Goal: Information Seeking & Learning: Check status

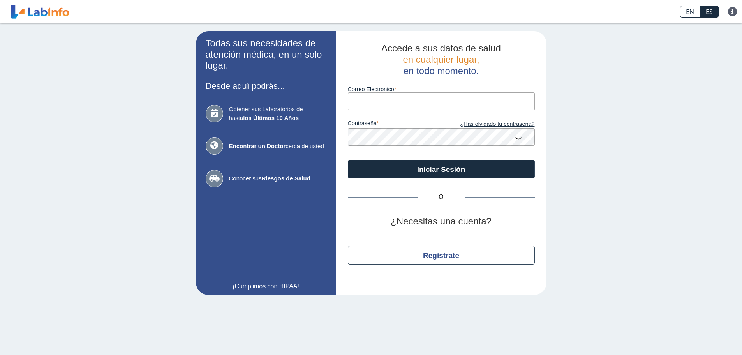
click at [409, 87] on label "Correo Electronico" at bounding box center [441, 89] width 187 height 6
click at [409, 92] on input "Correo Electronico" at bounding box center [441, 101] width 187 height 18
type input "[EMAIL_ADDRESS][DOMAIN_NAME]"
click at [348, 160] on button "Iniciar Sesión" at bounding box center [441, 169] width 187 height 19
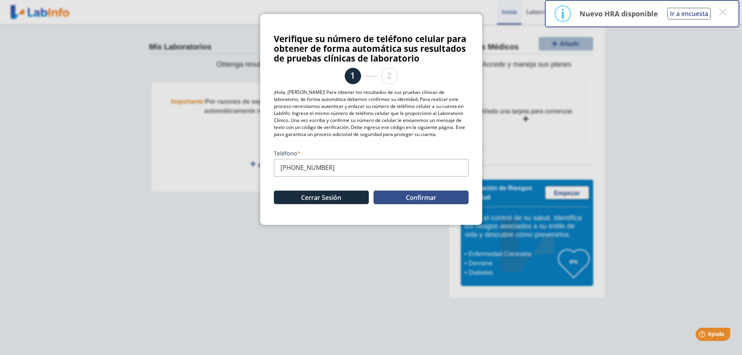
click at [429, 204] on button "Confirmar" at bounding box center [420, 197] width 95 height 14
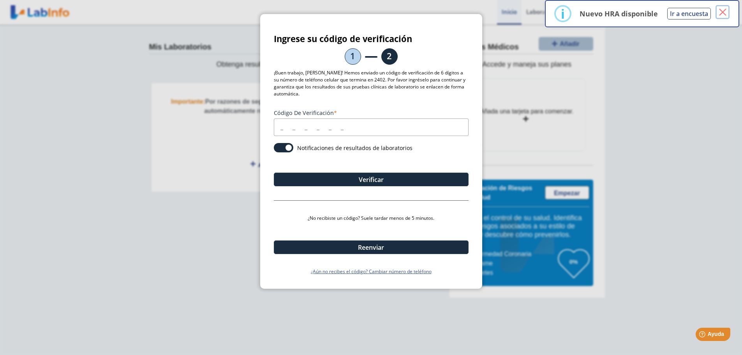
click at [724, 12] on button "×" at bounding box center [722, 12] width 14 height 14
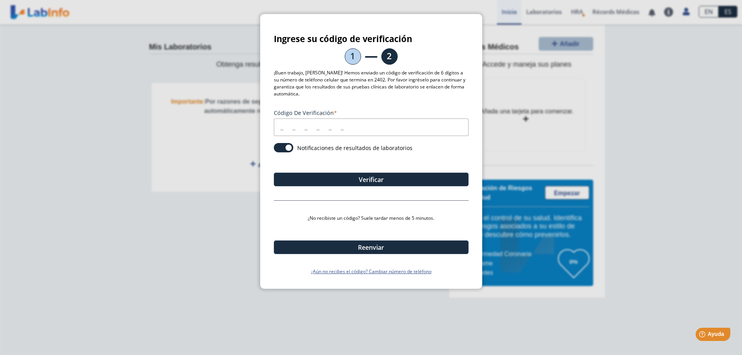
drag, startPoint x: 355, startPoint y: 131, endPoint x: 347, endPoint y: 134, distance: 8.3
click at [355, 131] on input "Código de verificación" at bounding box center [371, 127] width 195 height 18
click at [328, 275] on link "¿Aún no recibes el código? Cambiar número de teléfono" at bounding box center [371, 271] width 195 height 7
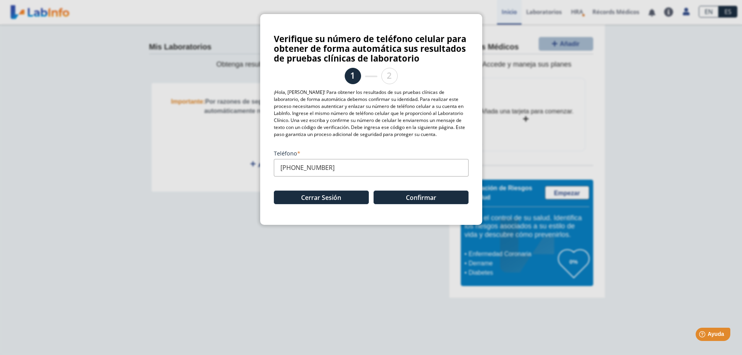
scroll to position [0, 0]
drag, startPoint x: 340, startPoint y: 195, endPoint x: 275, endPoint y: 204, distance: 66.1
click at [275, 204] on div "Teléfono [PHONE_NUMBER] Cerrar Sesión Confirmar" at bounding box center [371, 177] width 195 height 69
drag, startPoint x: 275, startPoint y: 204, endPoint x: 285, endPoint y: 199, distance: 11.3
click at [285, 199] on div "Teléfono [PHONE_NUMBER] Cerrar Sesión Confirmar" at bounding box center [371, 177] width 195 height 69
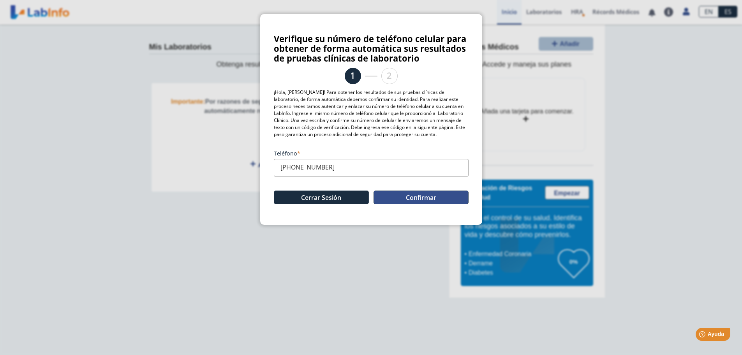
click at [393, 204] on button "Confirmar" at bounding box center [420, 197] width 95 height 14
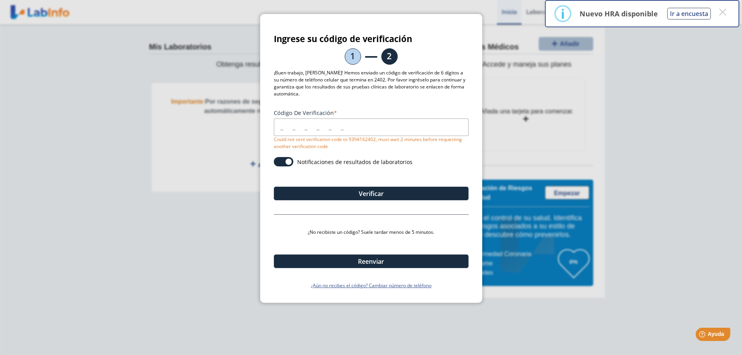
click at [415, 116] on label "Código de verificación" at bounding box center [371, 112] width 195 height 7
click at [415, 121] on input "Código de verificación" at bounding box center [371, 127] width 195 height 18
click at [414, 125] on input "Código de verificación" at bounding box center [371, 127] width 195 height 18
type input "868762"
click at [385, 200] on button "Verificar" at bounding box center [371, 194] width 195 height 14
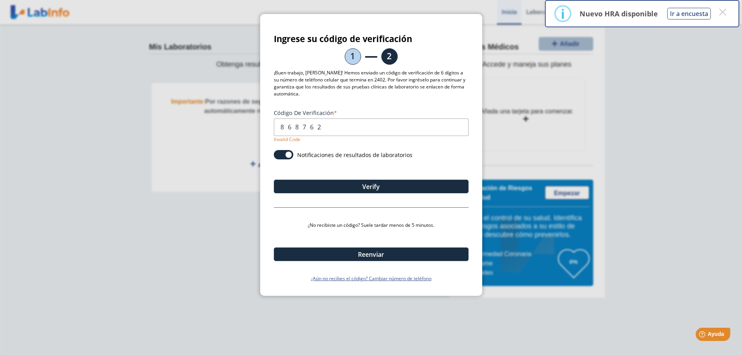
drag, startPoint x: 349, startPoint y: 134, endPoint x: 144, endPoint y: 140, distance: 204.9
click at [144, 140] on ngb-modal-window "Ingrese su código de verificación 1 2 ¡Buen trabajo, [PERSON_NAME]! Hemos envia…" at bounding box center [371, 177] width 742 height 355
type input "868762"
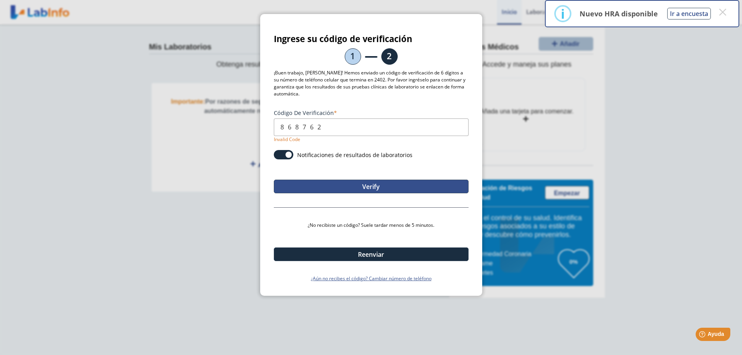
click at [373, 193] on button "Verify" at bounding box center [371, 187] width 195 height 14
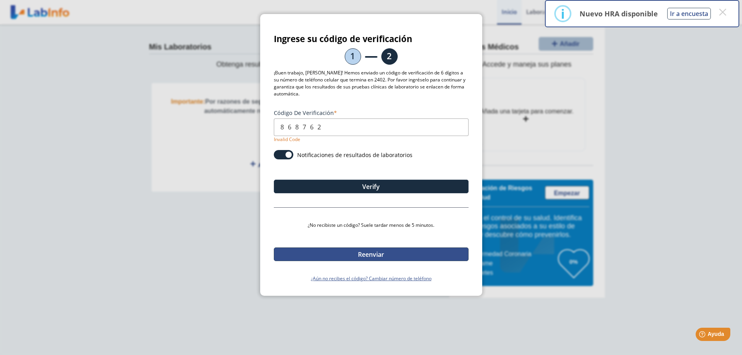
click at [370, 257] on button "Reenviar" at bounding box center [371, 254] width 195 height 14
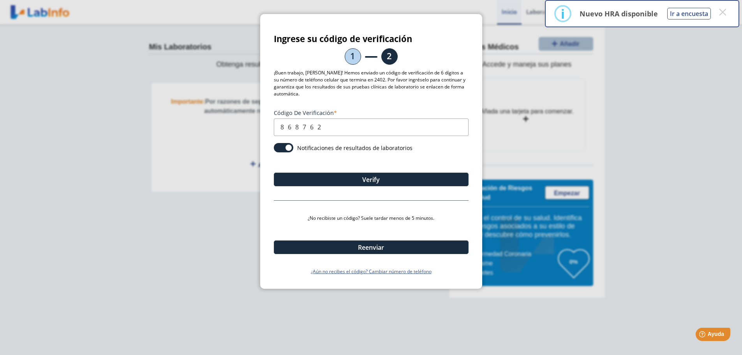
drag, startPoint x: 338, startPoint y: 129, endPoint x: 146, endPoint y: 140, distance: 191.9
click at [148, 139] on ngb-modal-window "Ingrese su código de verificación 1 2 ¡Buen trabajo, [PERSON_NAME]! Hemos envia…" at bounding box center [371, 177] width 742 height 355
type input "929475"
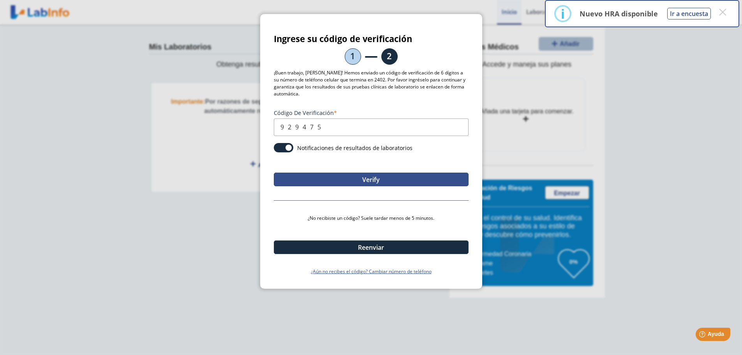
click at [382, 181] on button "Verify" at bounding box center [371, 180] width 195 height 14
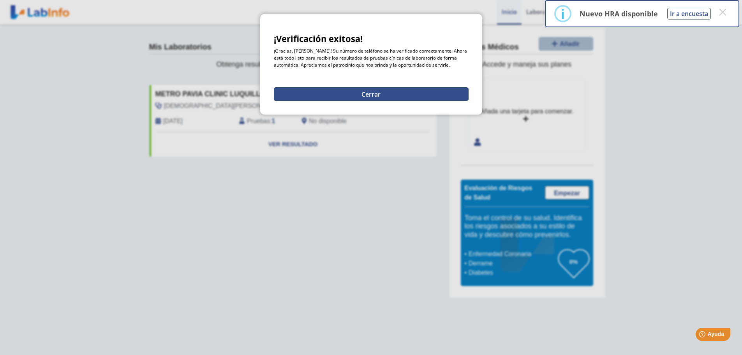
click at [327, 101] on button "Cerrar" at bounding box center [371, 94] width 195 height 14
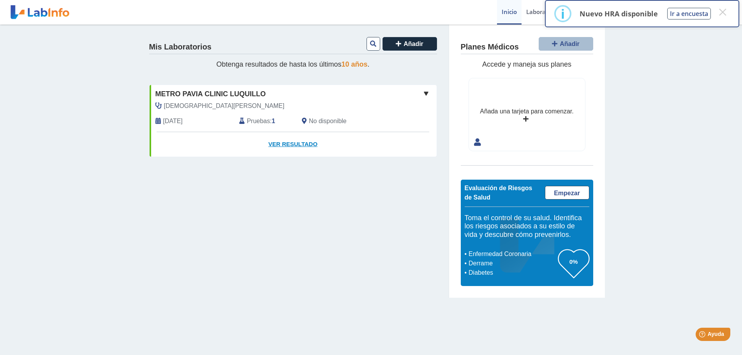
click at [290, 142] on link "Ver Resultado" at bounding box center [293, 144] width 287 height 25
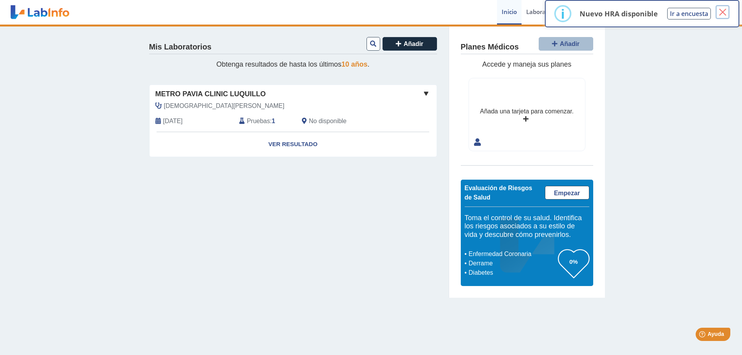
click at [726, 14] on button "×" at bounding box center [722, 12] width 14 height 14
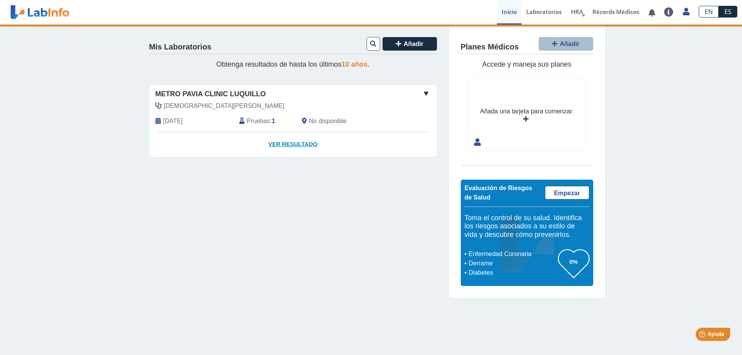
click at [294, 145] on link "Ver Resultado" at bounding box center [293, 144] width 287 height 25
click at [224, 108] on div "[DEMOGRAPHIC_DATA][PERSON_NAME]" at bounding box center [276, 105] width 252 height 9
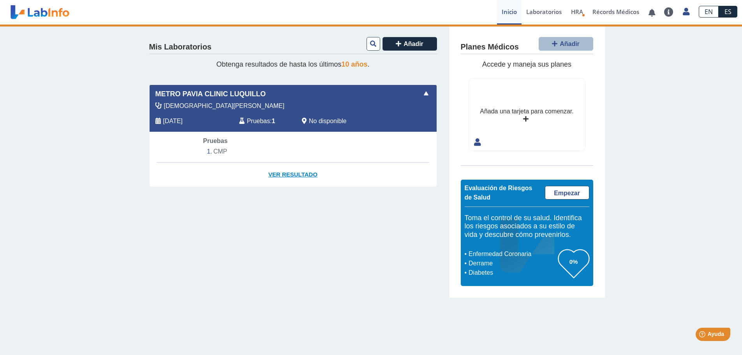
click at [290, 175] on link "Ver Resultado" at bounding box center [293, 174] width 287 height 25
click at [221, 144] on span "Pruebas" at bounding box center [215, 140] width 25 height 7
click at [221, 148] on li "CMP" at bounding box center [293, 152] width 180 height 12
click at [220, 153] on li "CMP" at bounding box center [293, 152] width 180 height 12
click at [259, 122] on span "Pruebas" at bounding box center [258, 120] width 23 height 9
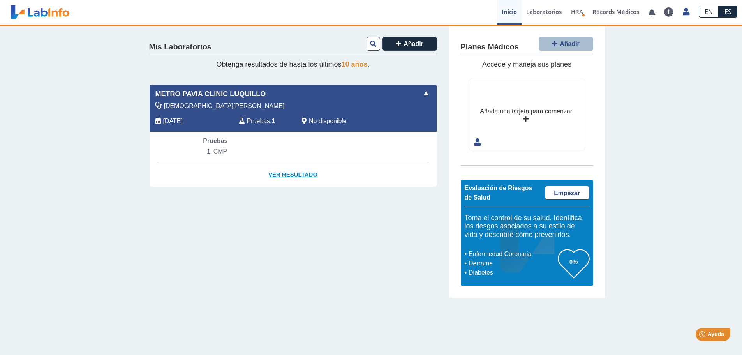
click at [290, 180] on link "Ver Resultado" at bounding box center [293, 174] width 287 height 25
click at [535, 17] on link "Laboratorios" at bounding box center [543, 12] width 45 height 25
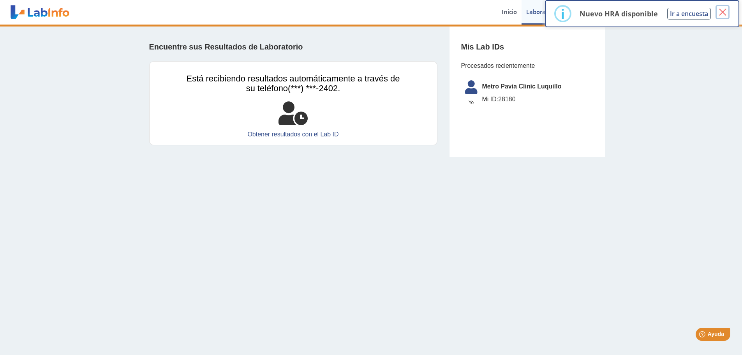
click at [720, 12] on button "×" at bounding box center [722, 12] width 14 height 14
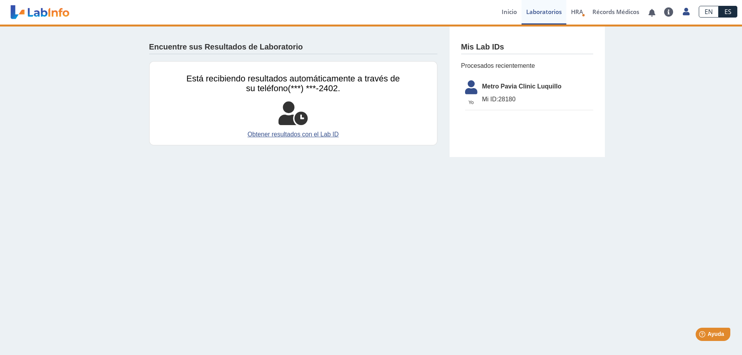
click at [525, 98] on span "Mi ID: 28180" at bounding box center [537, 99] width 111 height 9
click at [514, 16] on link "Inicio" at bounding box center [509, 12] width 25 height 25
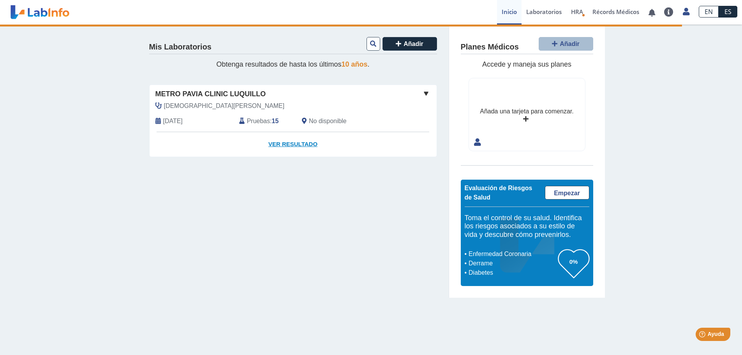
click at [294, 143] on link "Ver Resultado" at bounding box center [293, 144] width 287 height 25
click at [242, 120] on icon at bounding box center [241, 121] width 5 height 6
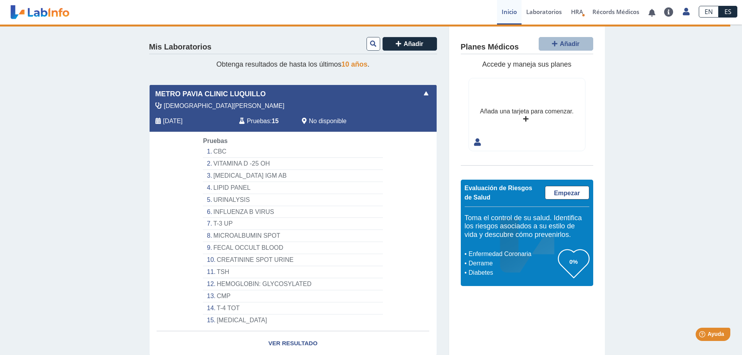
scroll to position [28, 0]
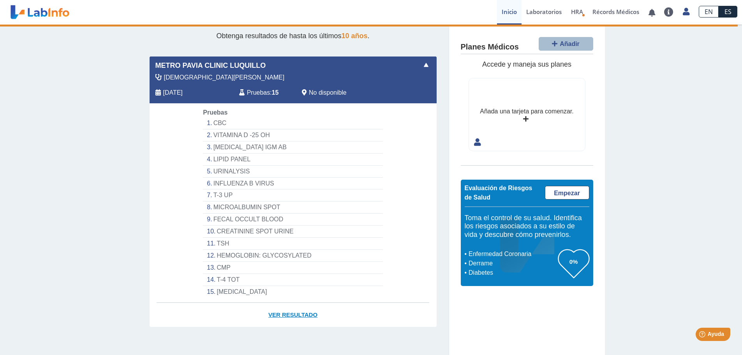
click at [291, 314] on link "Ver Resultado" at bounding box center [293, 315] width 287 height 25
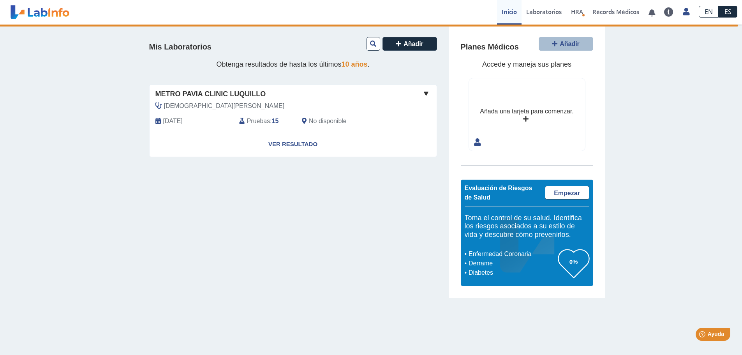
scroll to position [0, 0]
click at [419, 92] on div "Metro Pavia Clinic Luquillo" at bounding box center [293, 94] width 287 height 11
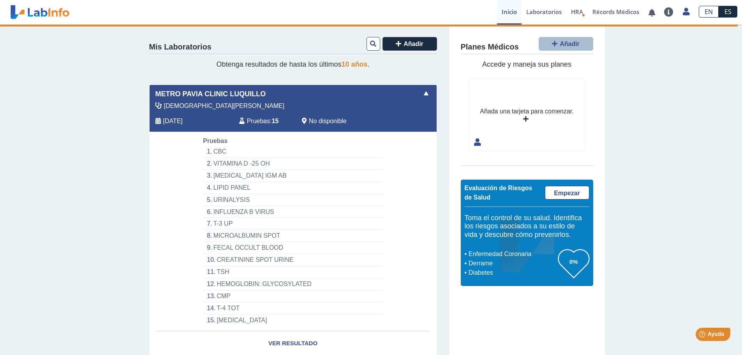
scroll to position [28, 0]
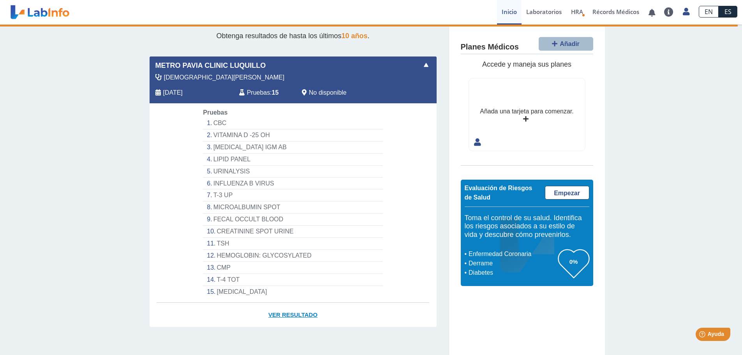
click at [290, 315] on link "Ver Resultado" at bounding box center [293, 315] width 287 height 25
click at [534, 12] on link "Laboratorios" at bounding box center [543, 12] width 45 height 25
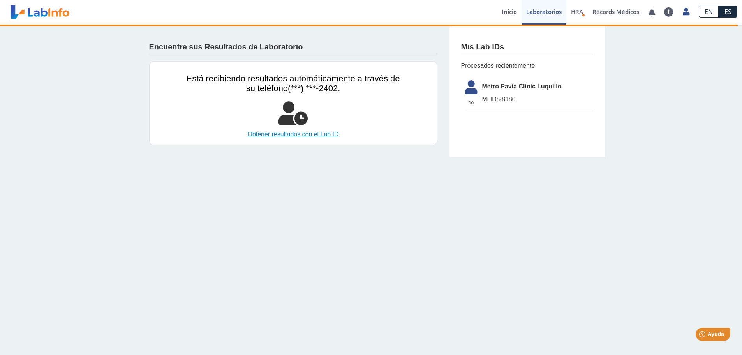
click at [309, 136] on link "Obtener resultados con el Lab ID" at bounding box center [293, 134] width 213 height 9
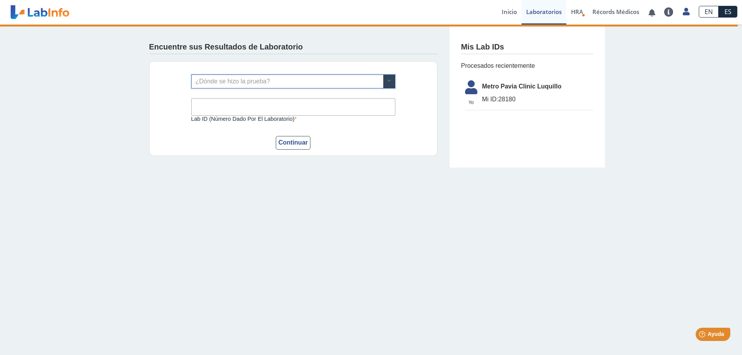
click at [385, 79] on span at bounding box center [389, 81] width 12 height 13
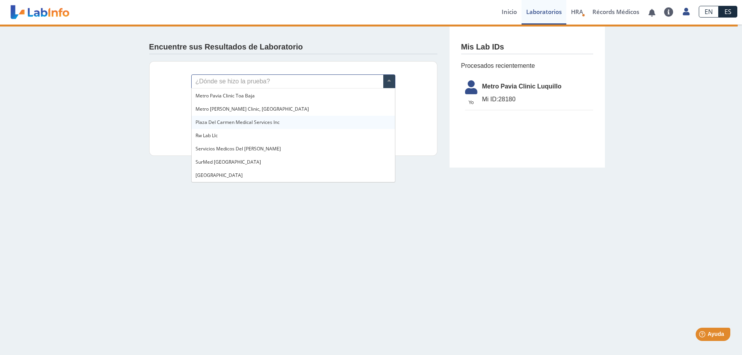
scroll to position [621, 0]
click at [269, 90] on div "Metro Pavia Clinic Luquillo" at bounding box center [293, 82] width 203 height 13
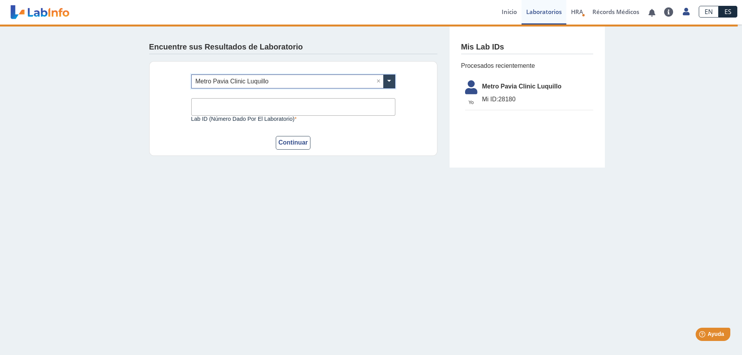
click at [259, 104] on input "Lab ID (número dado por el laboratorio)" at bounding box center [293, 107] width 204 height 18
type input "28180"
click at [293, 141] on button "Continuar" at bounding box center [293, 143] width 35 height 14
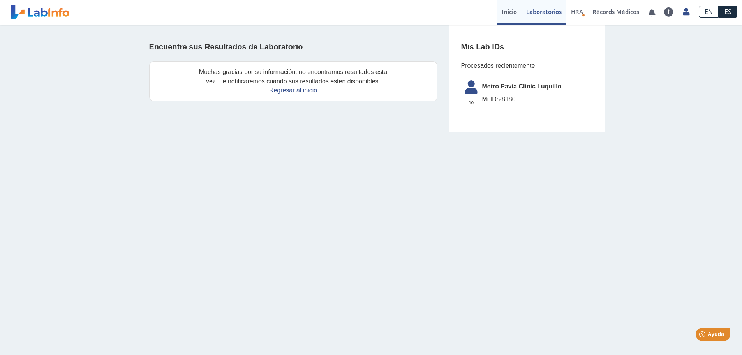
click at [510, 9] on link "Inicio" at bounding box center [509, 12] width 25 height 25
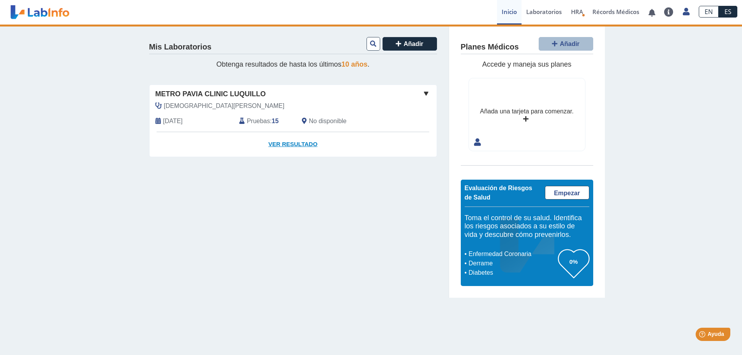
click at [300, 143] on link "Ver Resultado" at bounding box center [293, 144] width 287 height 25
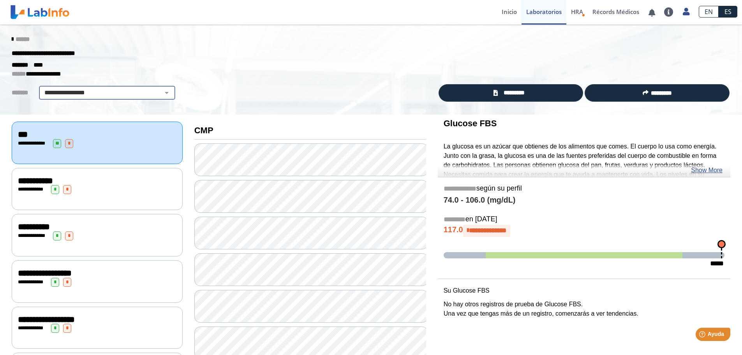
click at [160, 93] on select "**********" at bounding box center [107, 92] width 132 height 9
click at [260, 54] on div "**********" at bounding box center [371, 53] width 730 height 14
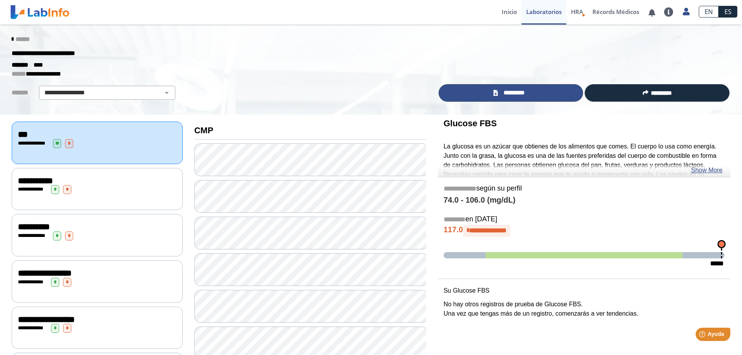
click at [558, 92] on link "*********" at bounding box center [510, 93] width 145 height 18
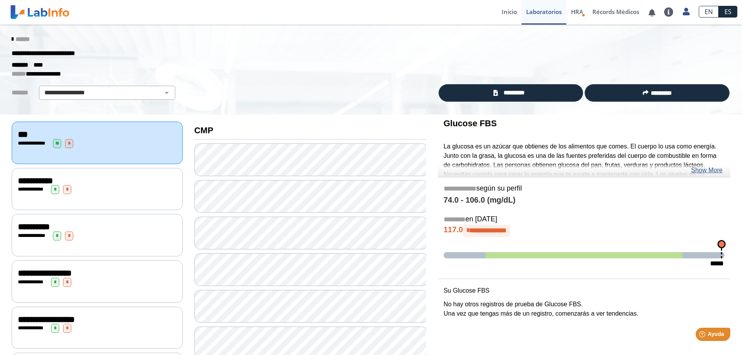
click at [161, 139] on div "**********" at bounding box center [97, 143] width 158 height 9
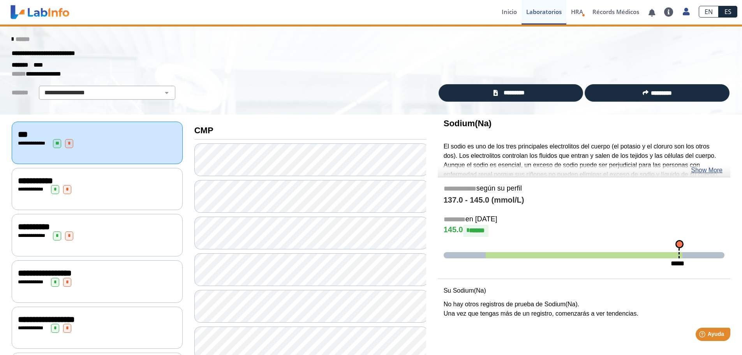
scroll to position [78, 0]
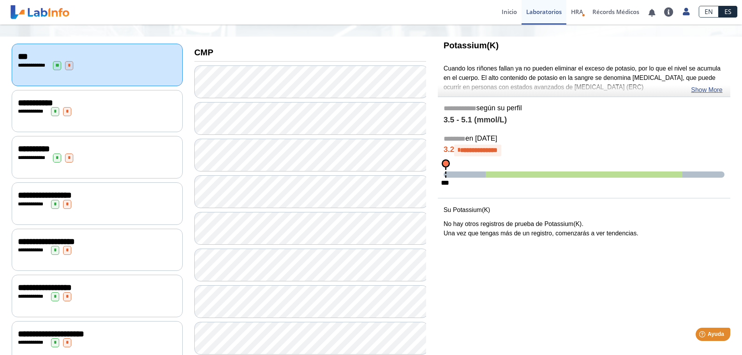
scroll to position [117, 0]
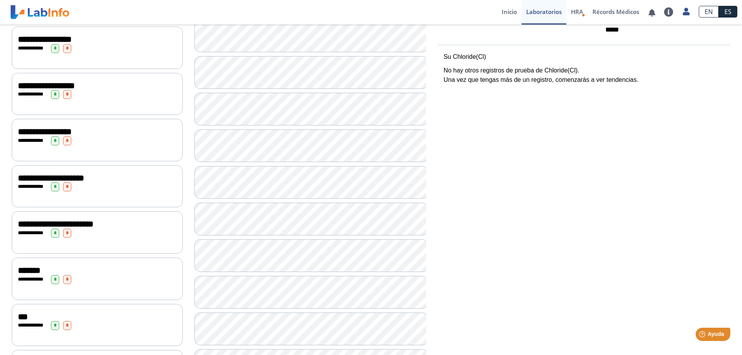
scroll to position [350, 0]
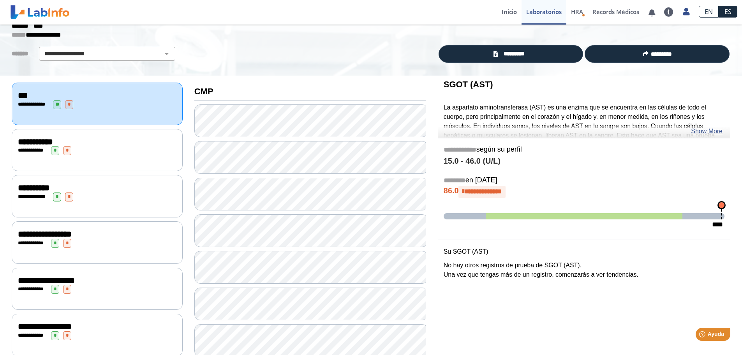
scroll to position [78, 0]
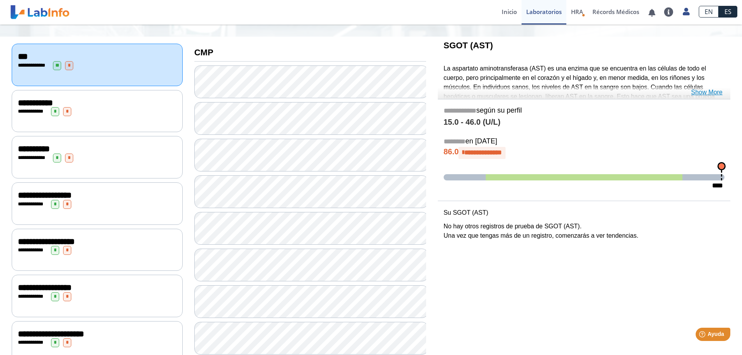
click at [710, 93] on link "Show More" at bounding box center [707, 92] width 32 height 9
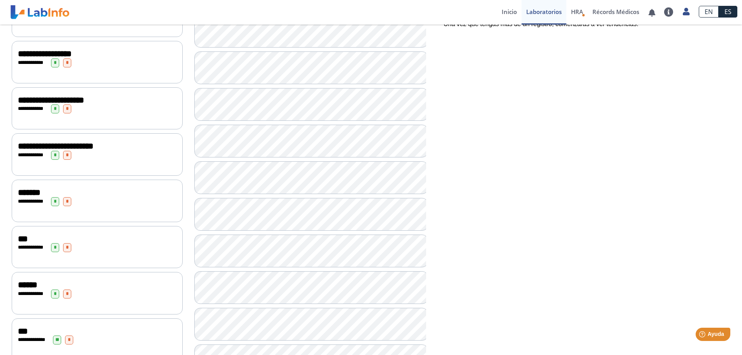
scroll to position [428, 0]
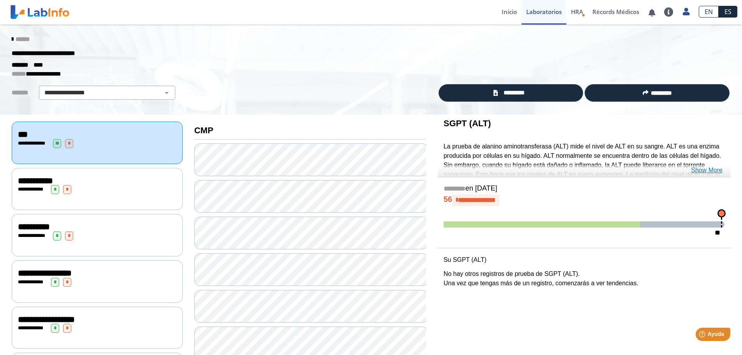
click at [702, 171] on link "Show More" at bounding box center [707, 169] width 32 height 9
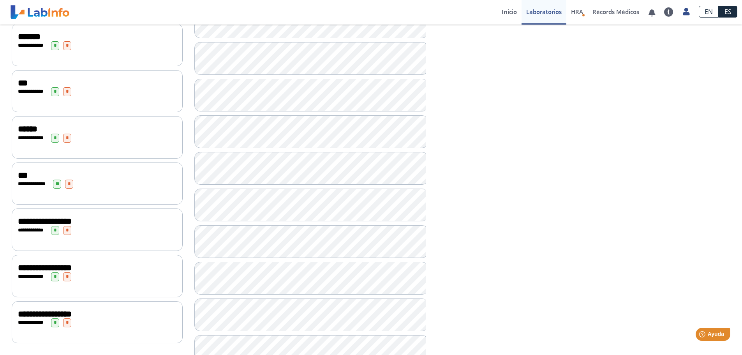
scroll to position [496, 0]
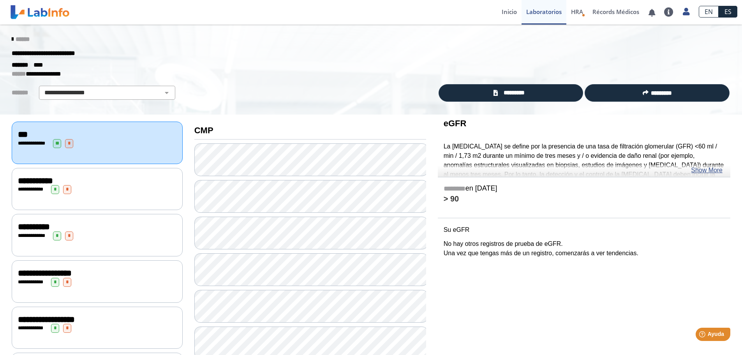
click at [95, 190] on div "**********" at bounding box center [97, 189] width 158 height 9
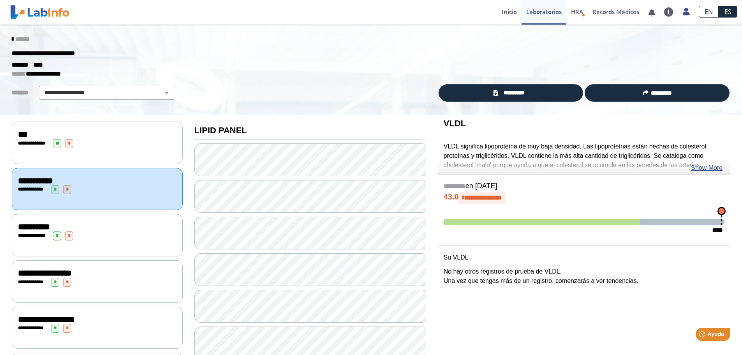
scroll to position [39, 0]
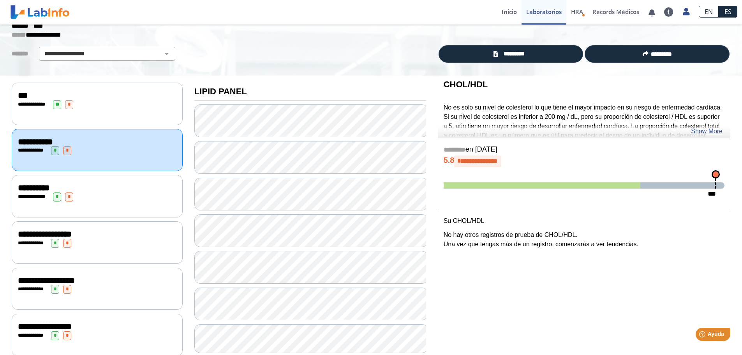
scroll to position [117, 0]
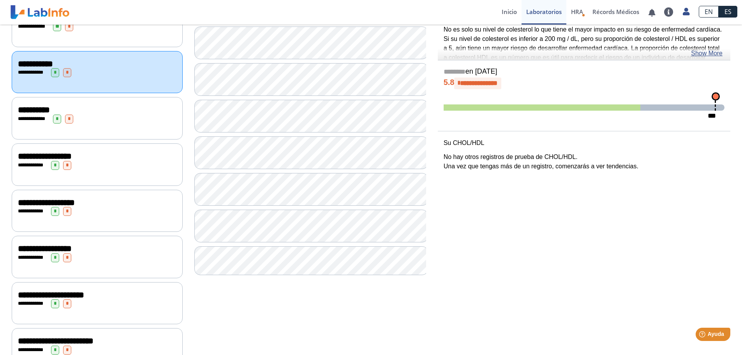
click at [102, 123] on div "**********" at bounding box center [97, 118] width 171 height 42
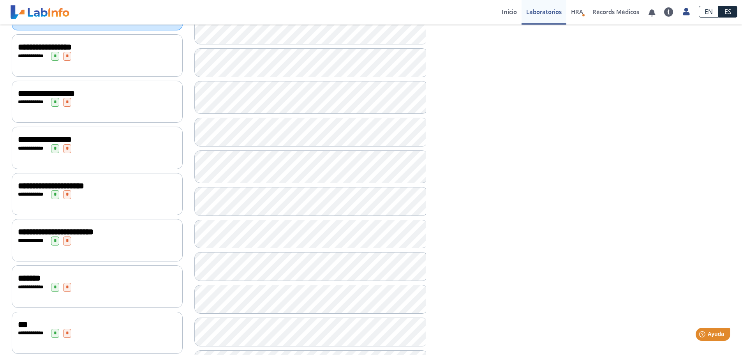
scroll to position [148, 0]
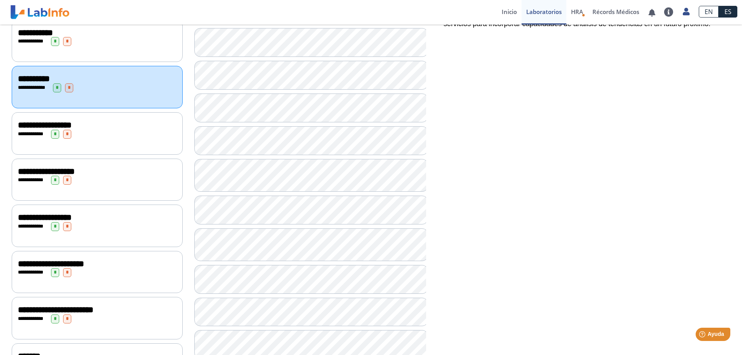
click at [92, 135] on div "**********" at bounding box center [97, 134] width 158 height 9
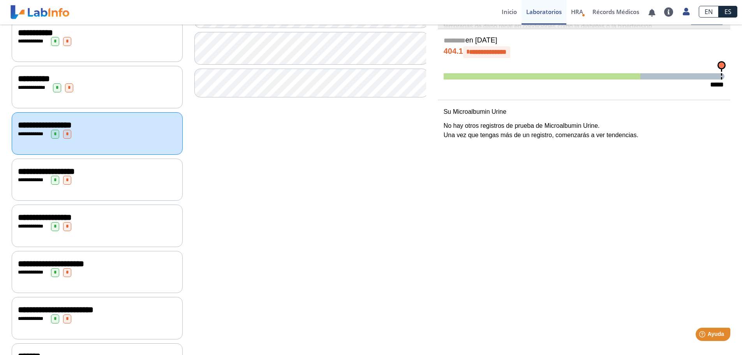
scroll to position [31, 0]
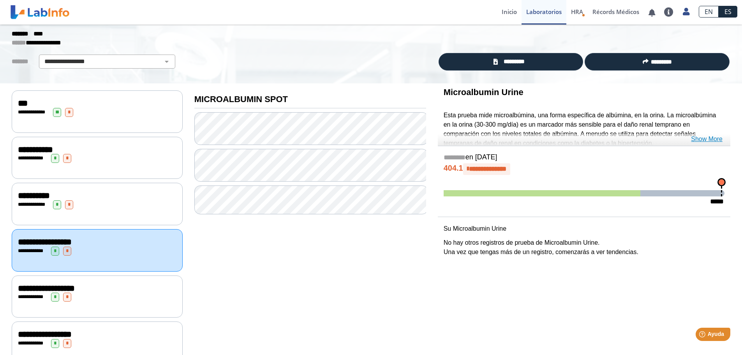
click at [701, 138] on link "Show More" at bounding box center [707, 138] width 32 height 9
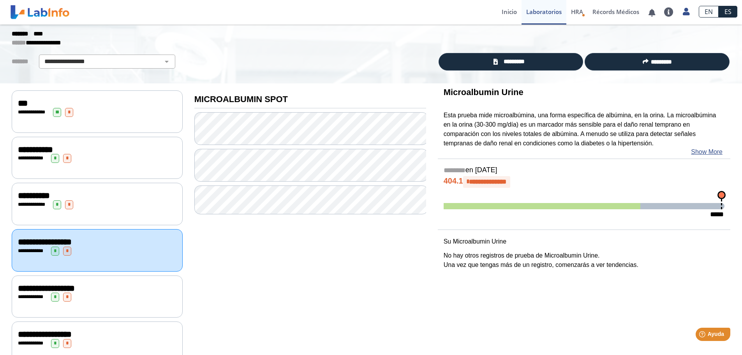
click at [75, 284] on span "**********" at bounding box center [46, 288] width 57 height 9
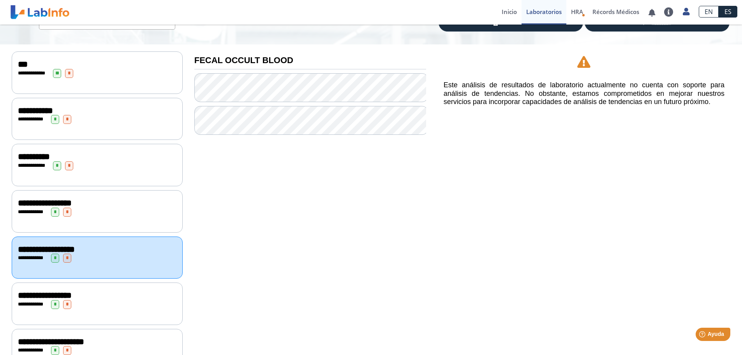
scroll to position [109, 0]
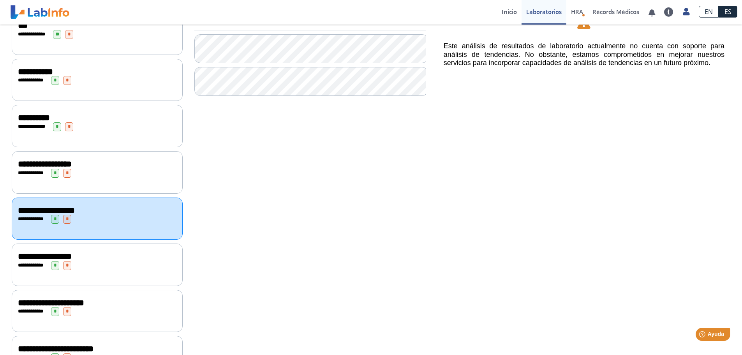
click at [92, 261] on div "**********" at bounding box center [97, 265] width 158 height 9
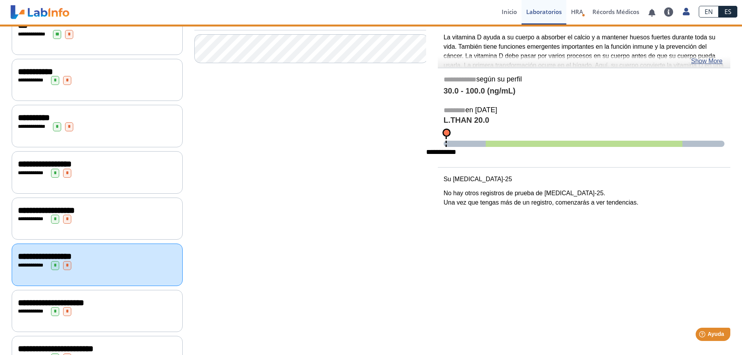
click at [84, 302] on span "**********" at bounding box center [51, 302] width 66 height 9
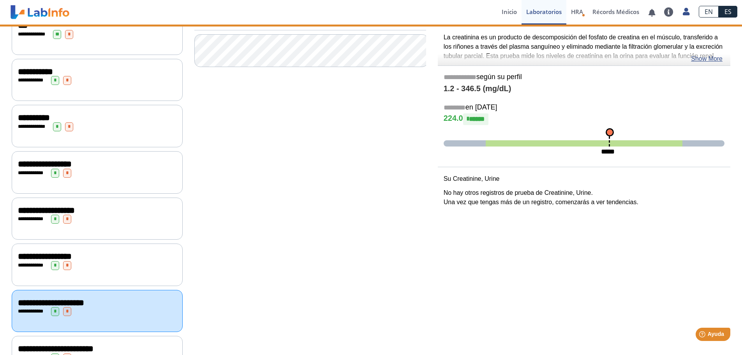
scroll to position [148, 0]
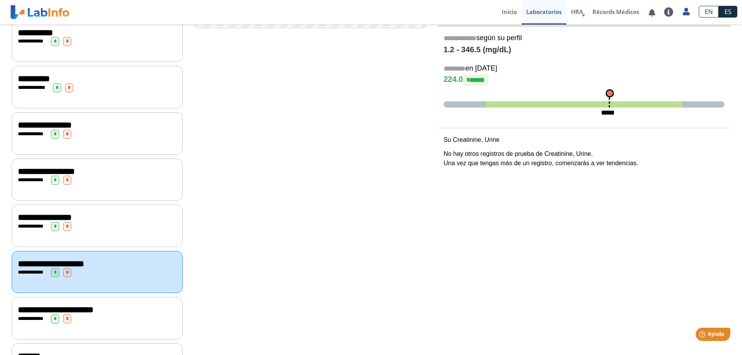
click at [93, 305] on span "**********" at bounding box center [56, 309] width 76 height 9
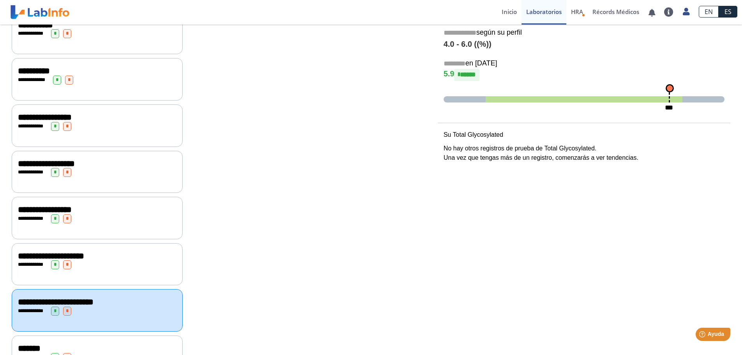
scroll to position [195, 0]
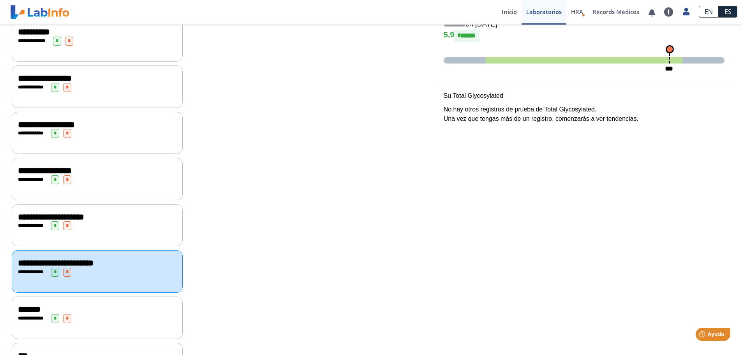
click at [86, 314] on div "**********" at bounding box center [97, 318] width 158 height 9
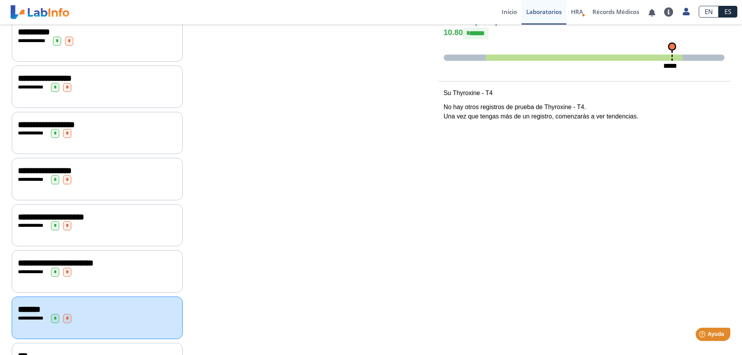
scroll to position [312, 0]
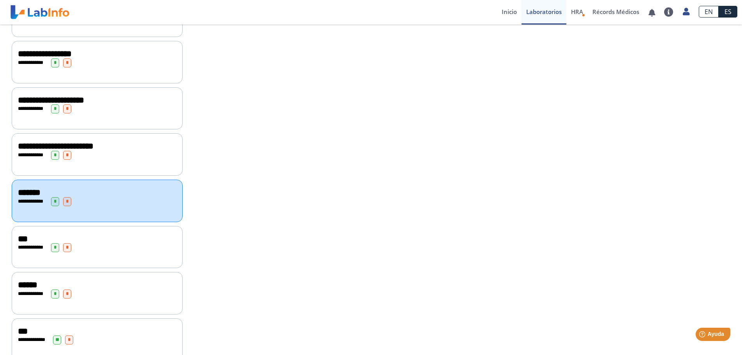
click at [106, 251] on div "**********" at bounding box center [97, 247] width 171 height 42
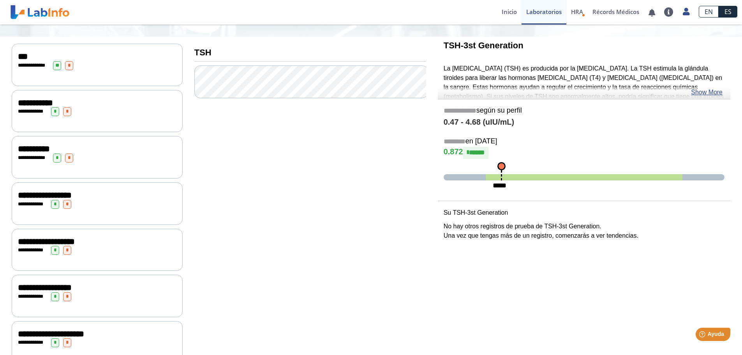
scroll to position [273, 0]
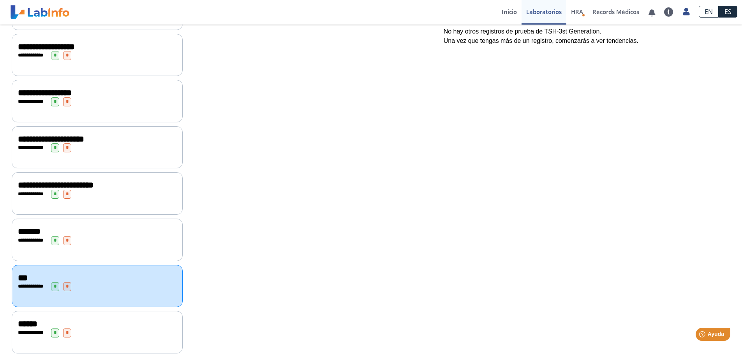
click at [110, 319] on div "******" at bounding box center [97, 323] width 158 height 9
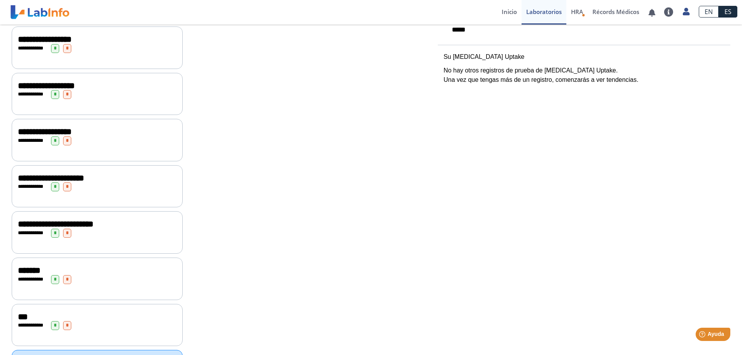
scroll to position [389, 0]
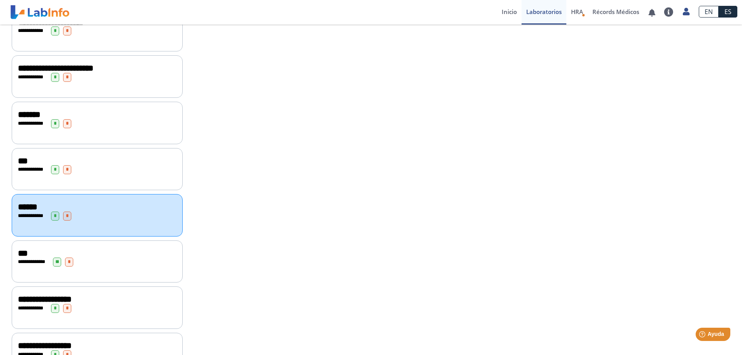
click at [103, 248] on div "***" at bounding box center [97, 252] width 158 height 9
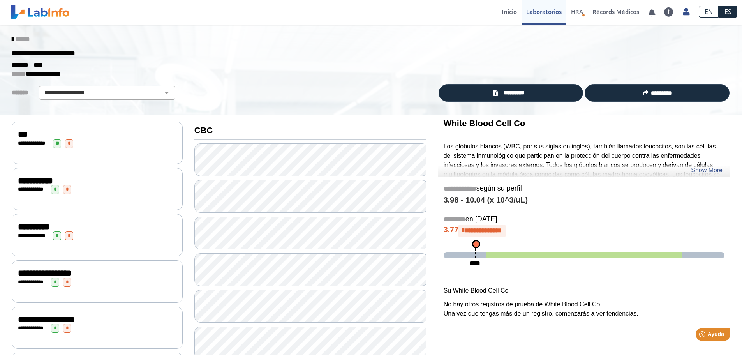
scroll to position [195, 0]
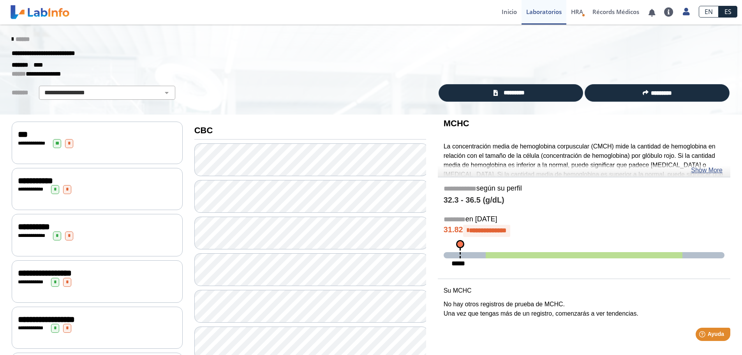
scroll to position [117, 0]
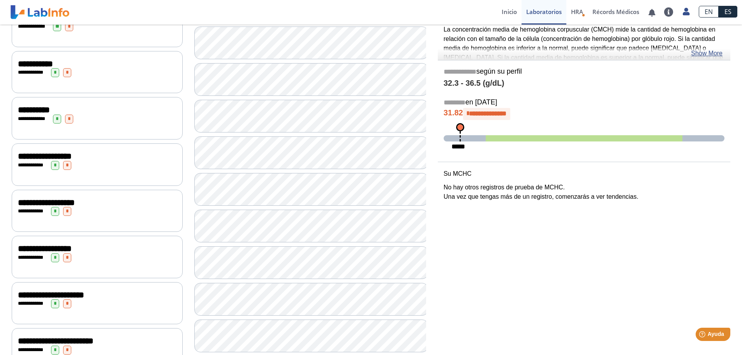
click at [89, 163] on div "**********" at bounding box center [97, 165] width 158 height 9
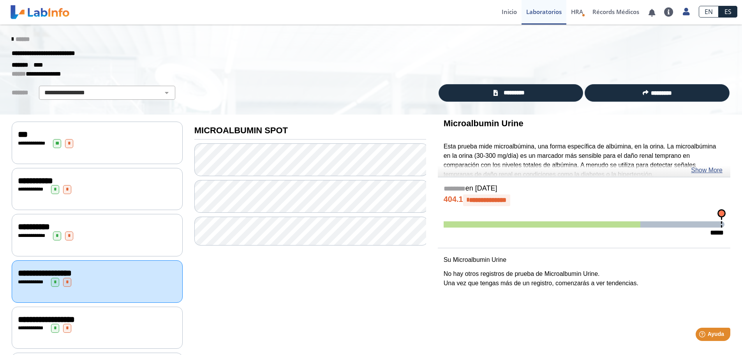
scroll to position [39, 0]
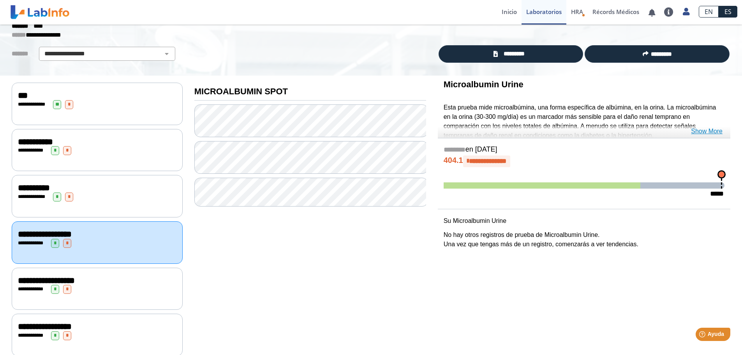
click at [705, 130] on link "Show More" at bounding box center [707, 131] width 32 height 9
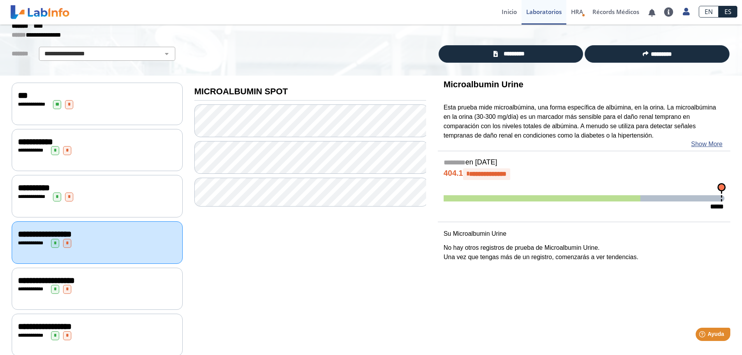
click at [87, 190] on div "**********" at bounding box center [97, 187] width 158 height 9
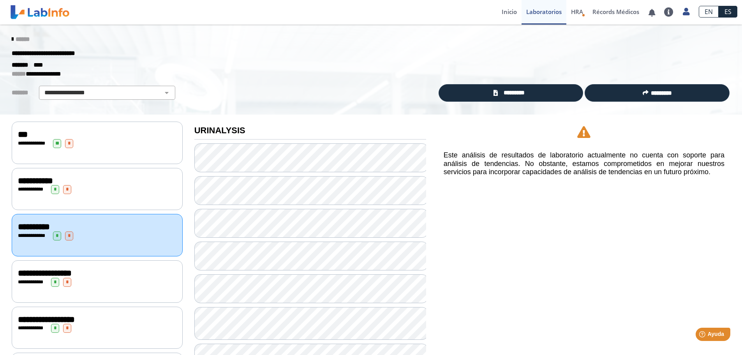
click at [94, 157] on div "**********" at bounding box center [97, 142] width 171 height 42
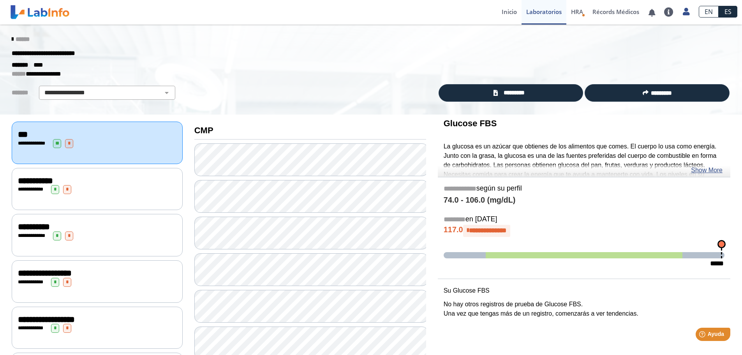
scroll to position [78, 0]
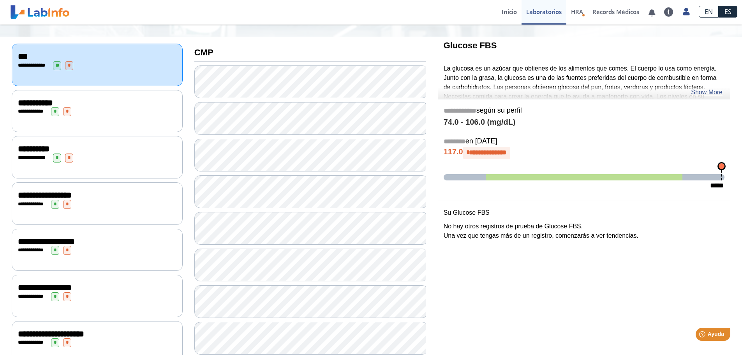
click at [111, 200] on div "**********" at bounding box center [97, 204] width 158 height 9
